Goal: Transaction & Acquisition: Purchase product/service

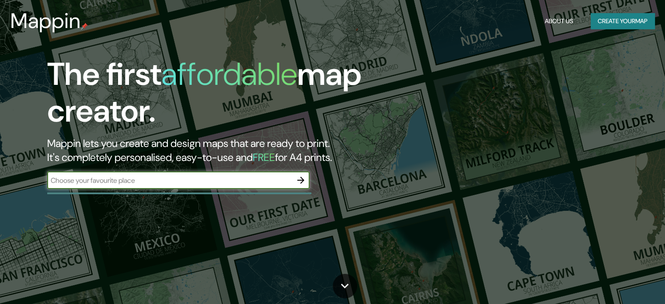
click at [154, 178] on input "text" at bounding box center [169, 180] width 245 height 10
type input "Talara"
click at [300, 178] on icon "button" at bounding box center [301, 180] width 10 height 10
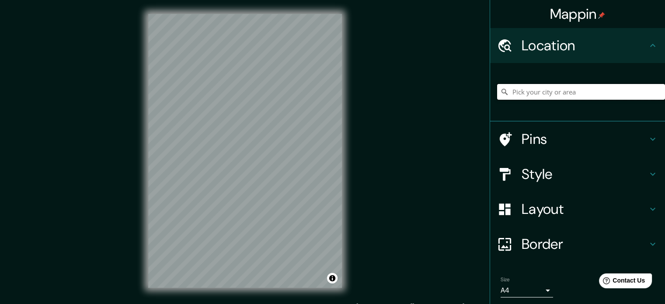
click at [551, 94] on input "Pick your city or area" at bounding box center [581, 92] width 168 height 16
click at [536, 211] on h4 "Layout" at bounding box center [585, 208] width 126 height 17
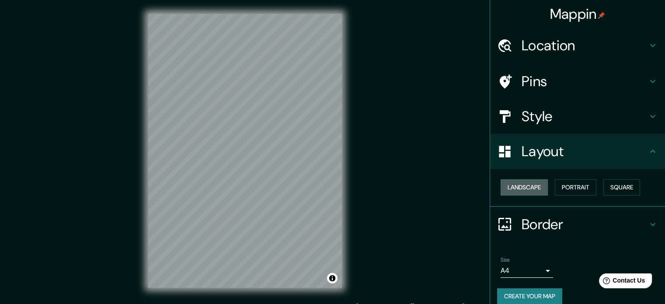
click at [516, 185] on button "Landscape" at bounding box center [524, 187] width 47 height 16
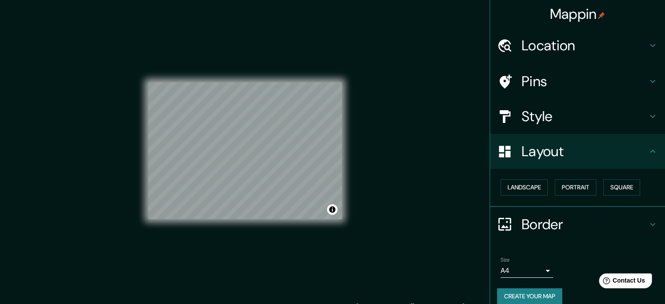
click at [598, 52] on h4 "Location" at bounding box center [585, 45] width 126 height 17
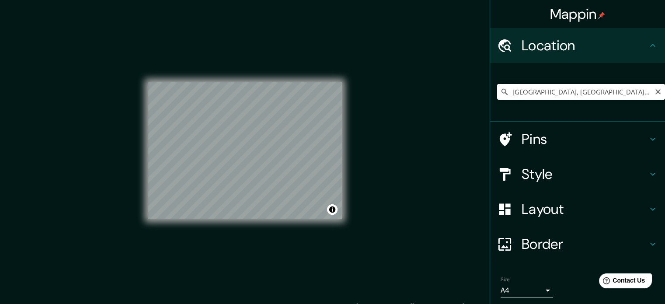
click at [558, 87] on input "[GEOGRAPHIC_DATA], [GEOGRAPHIC_DATA], [GEOGRAPHIC_DATA]" at bounding box center [581, 92] width 168 height 16
drag, startPoint x: 621, startPoint y: 92, endPoint x: 498, endPoint y: 93, distance: 122.9
click at [498, 93] on div "[GEOGRAPHIC_DATA], [GEOGRAPHIC_DATA], [GEOGRAPHIC_DATA]" at bounding box center [581, 92] width 168 height 16
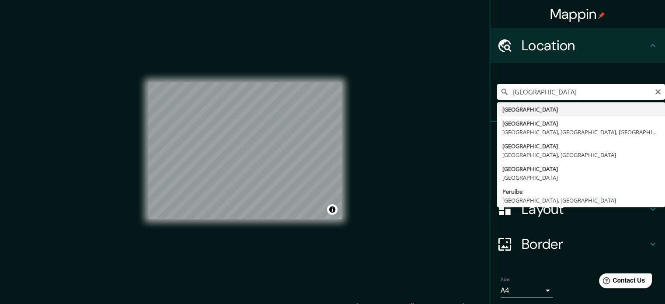
type input "[GEOGRAPHIC_DATA]"
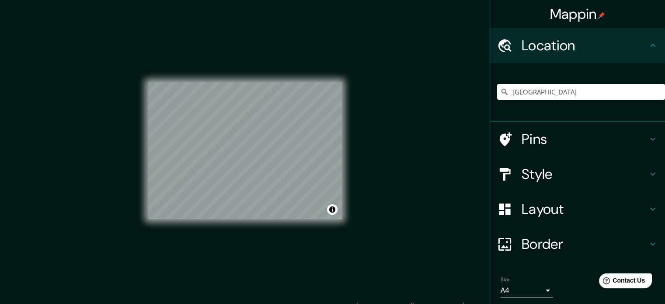
click at [446, 133] on div "Mappin Location [GEOGRAPHIC_DATA] Pins Style Layout Border Choose a border. Hin…" at bounding box center [332, 158] width 665 height 316
